Goal: Task Accomplishment & Management: Use online tool/utility

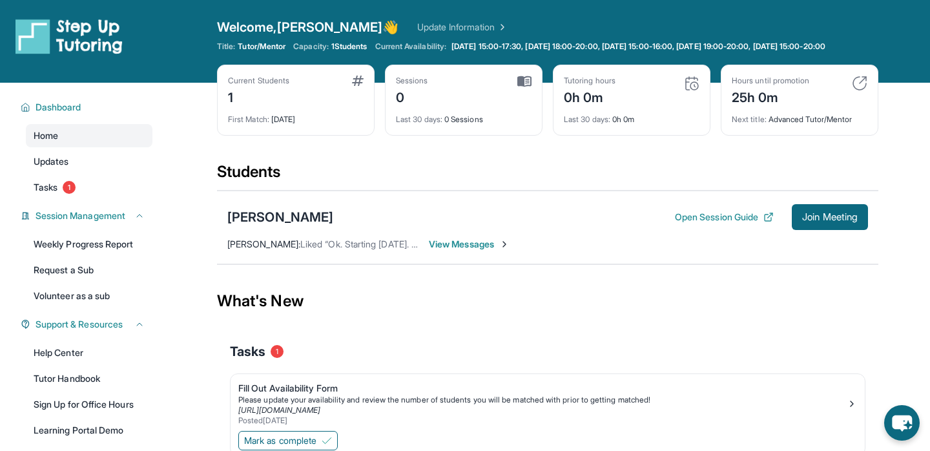
scroll to position [118, 0]
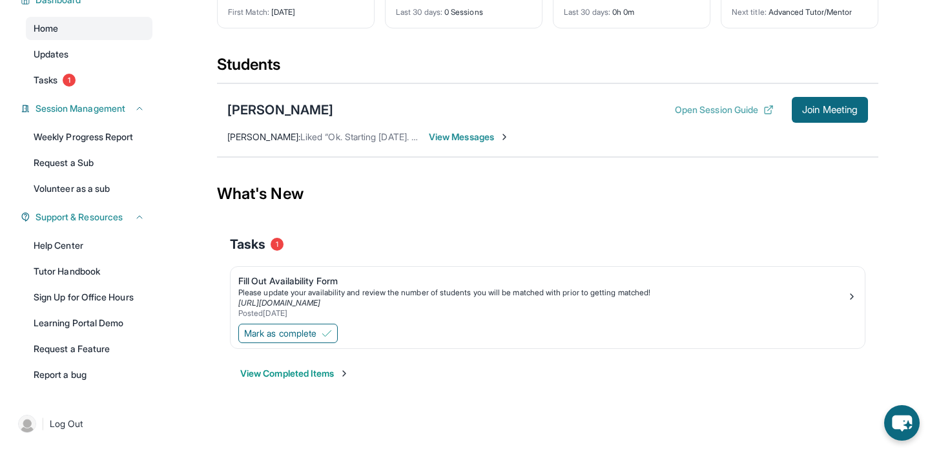
click at [736, 106] on button "Open Session Guide" at bounding box center [724, 109] width 99 height 13
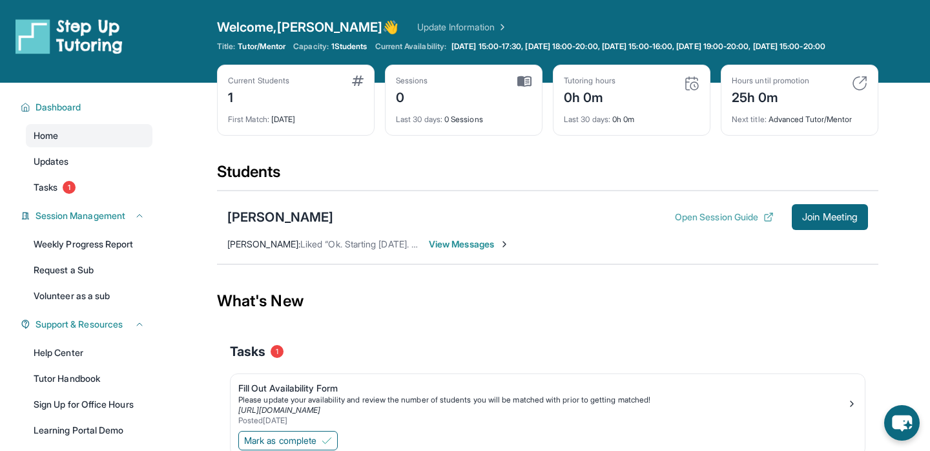
click at [753, 223] on button "Open Session Guide" at bounding box center [724, 217] width 99 height 13
click at [94, 169] on link "Updates" at bounding box center [89, 161] width 127 height 23
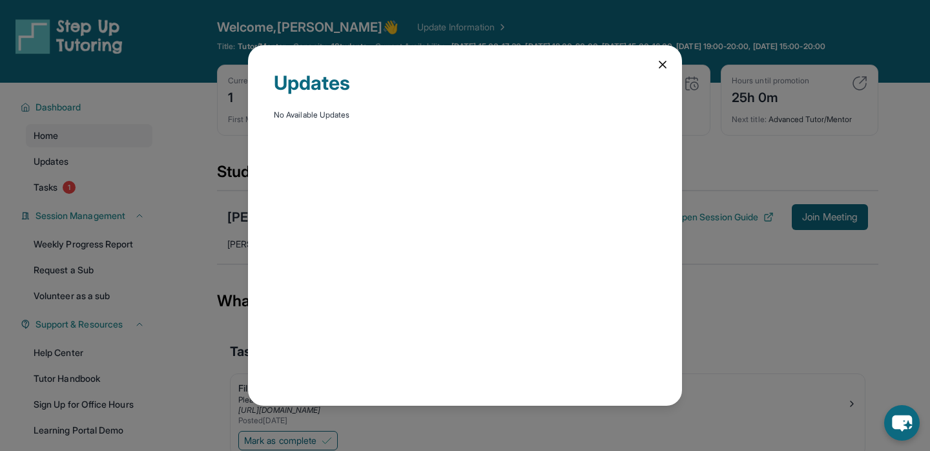
click at [650, 66] on div "Updates No Available Updates" at bounding box center [465, 225] width 434 height 360
click at [664, 66] on icon at bounding box center [662, 64] width 6 height 6
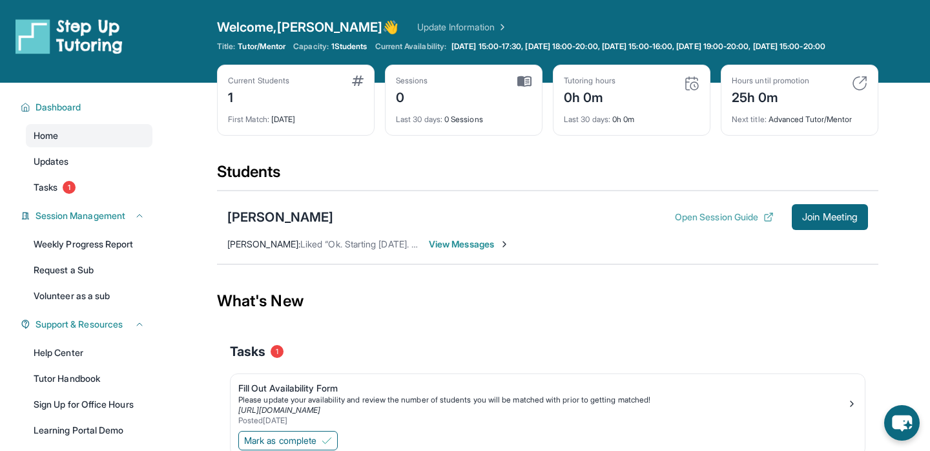
click at [708, 223] on button "Open Session Guide" at bounding box center [724, 217] width 99 height 13
click at [810, 221] on span "Join Meeting" at bounding box center [830, 217] width 56 height 8
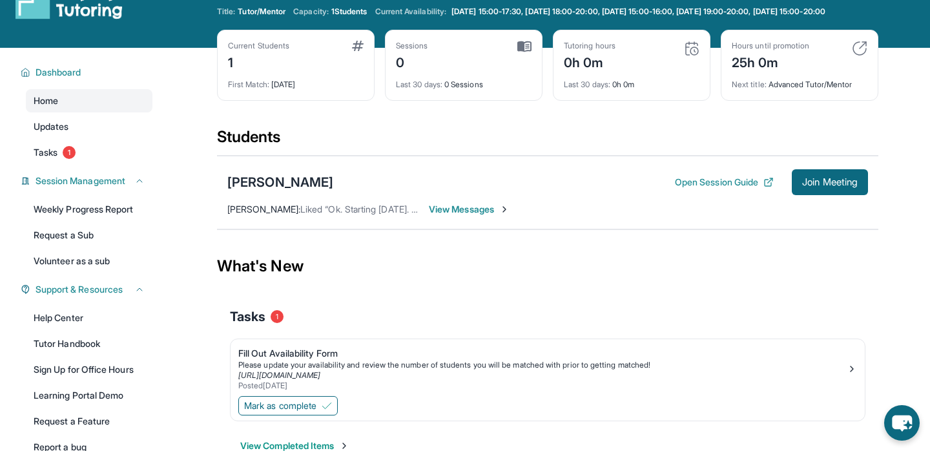
scroll to position [118, 0]
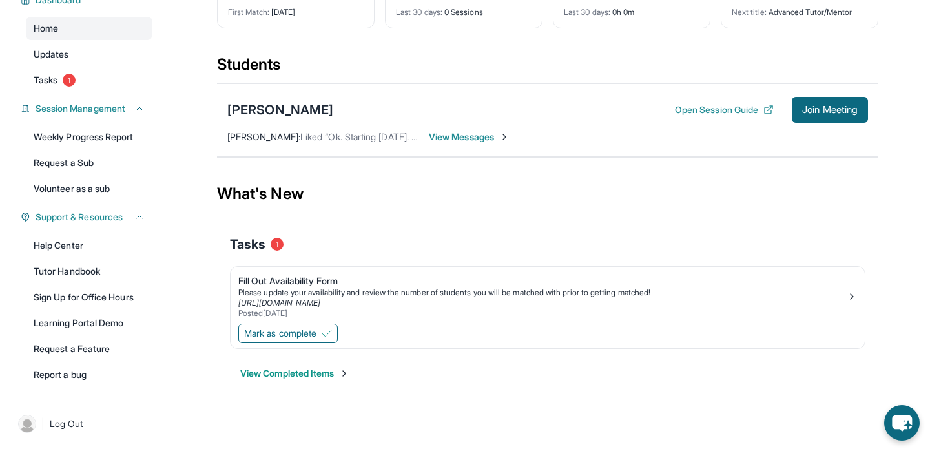
click at [338, 376] on button "View Completed Items" at bounding box center [294, 373] width 109 height 13
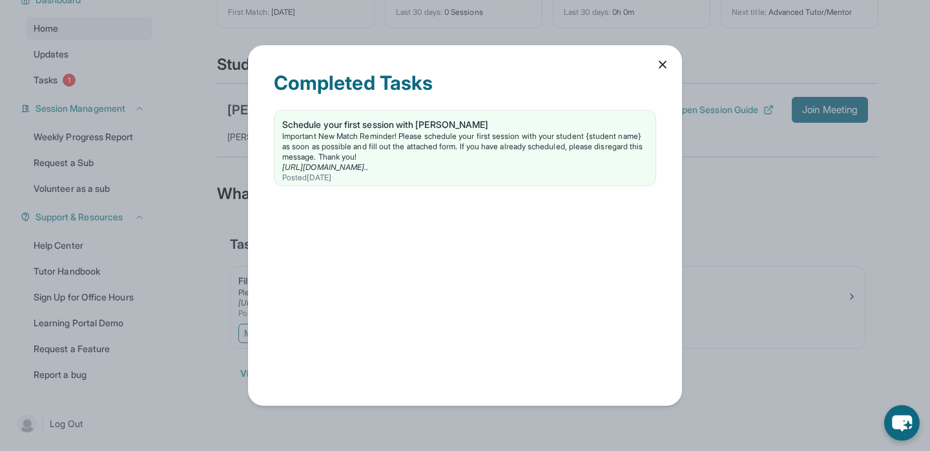
click at [663, 67] on icon at bounding box center [662, 64] width 13 height 13
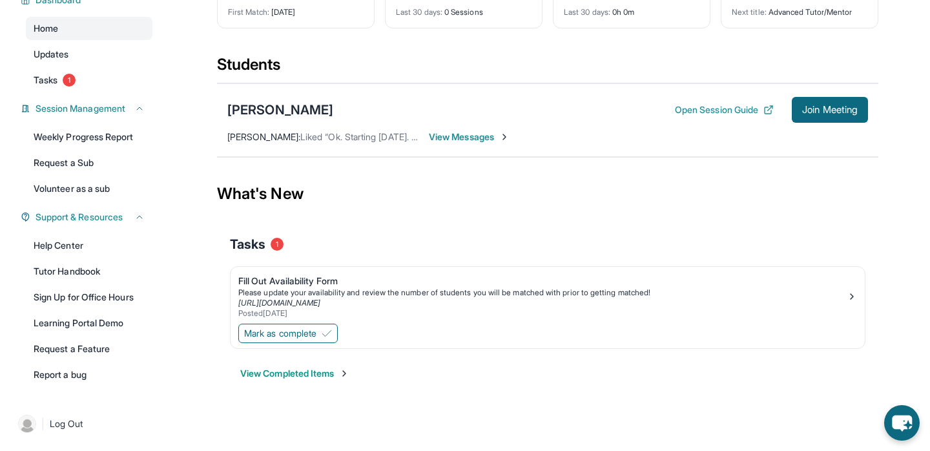
scroll to position [0, 0]
